Goal: Find specific page/section: Find specific page/section

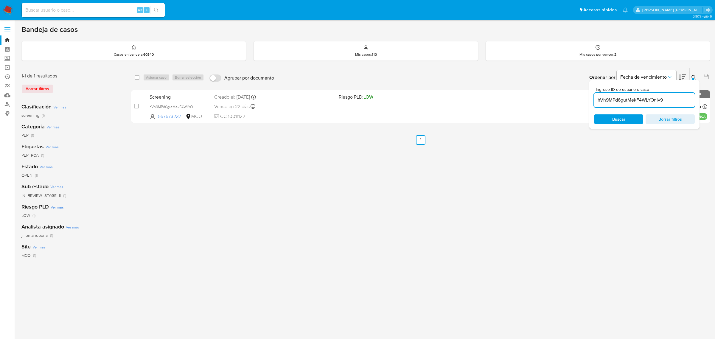
click at [96, 13] on input at bounding box center [93, 10] width 143 height 8
paste input "1332259212"
type input "1332259212"
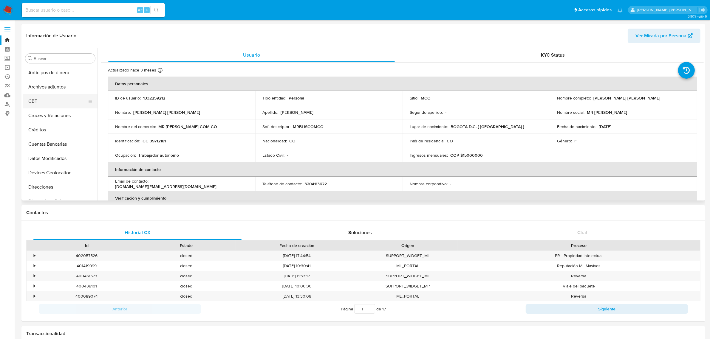
select select "10"
click at [43, 137] on button "General" at bounding box center [58, 133] width 70 height 14
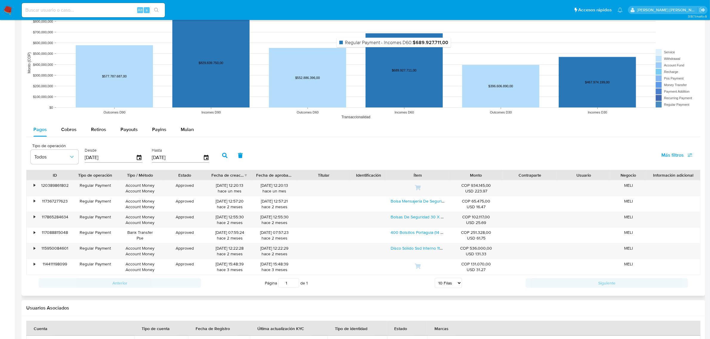
scroll to position [511, 0]
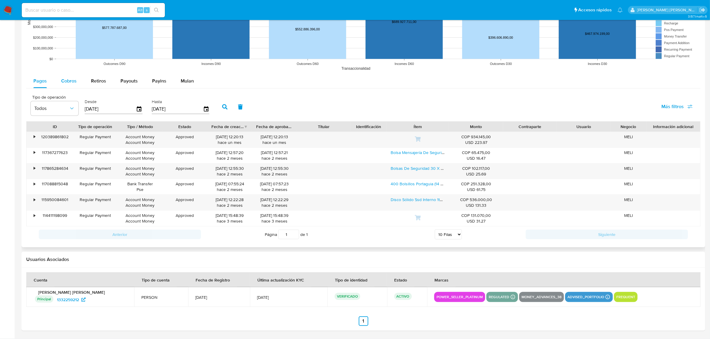
click at [67, 81] on span "Cobros" at bounding box center [69, 81] width 16 height 7
select select "10"
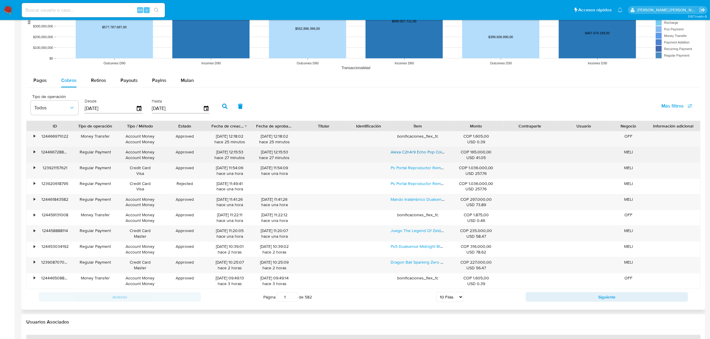
click at [411, 153] on link "Alexa C2h4r9 Echo Pop Color Verde Azulado Con Asistente" at bounding box center [446, 152] width 110 height 6
